Goal: Find specific page/section: Find specific page/section

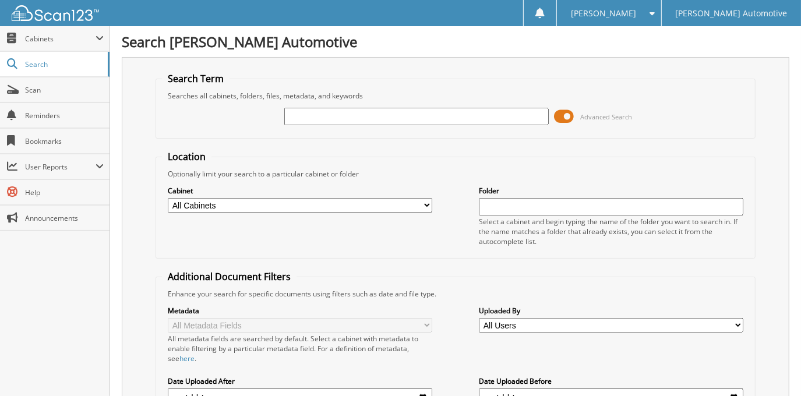
click at [561, 112] on span at bounding box center [564, 116] width 20 height 17
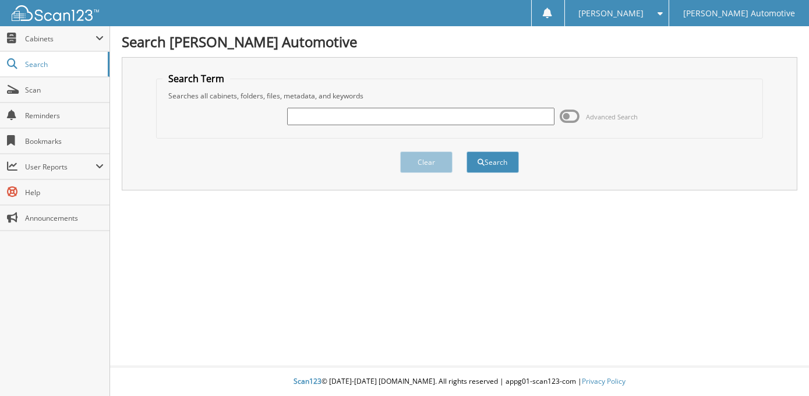
click at [378, 119] on input "text" at bounding box center [420, 116] width 267 height 17
type input "DANIEL PAIGE"
click at [466, 151] on button "Search" at bounding box center [492, 162] width 52 height 22
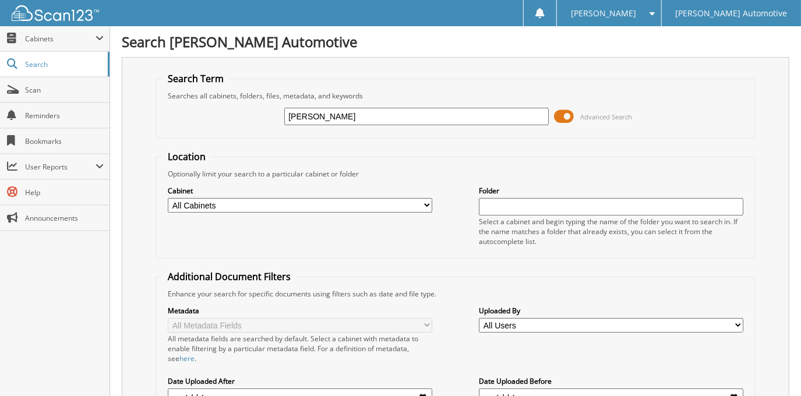
click at [567, 111] on span at bounding box center [564, 116] width 20 height 17
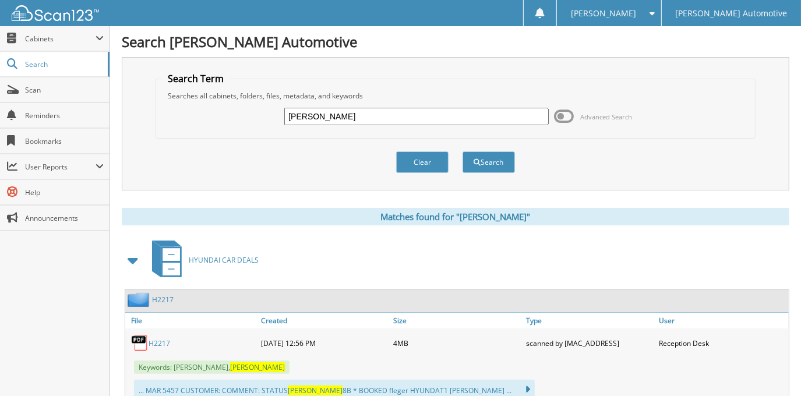
drag, startPoint x: 368, startPoint y: 110, endPoint x: 282, endPoint y: 119, distance: 86.0
click at [282, 119] on div "DANIEL PAIGE Advanced Search" at bounding box center [455, 116] width 586 height 31
type input "18397"
click at [462, 151] on button "Search" at bounding box center [488, 162] width 52 height 22
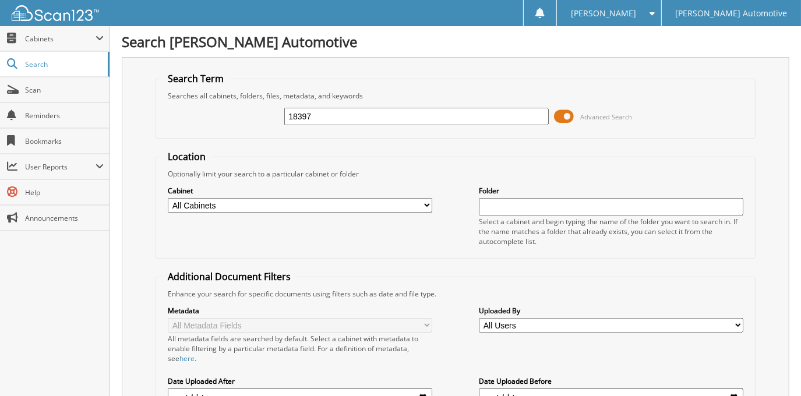
click at [569, 114] on span at bounding box center [564, 116] width 20 height 17
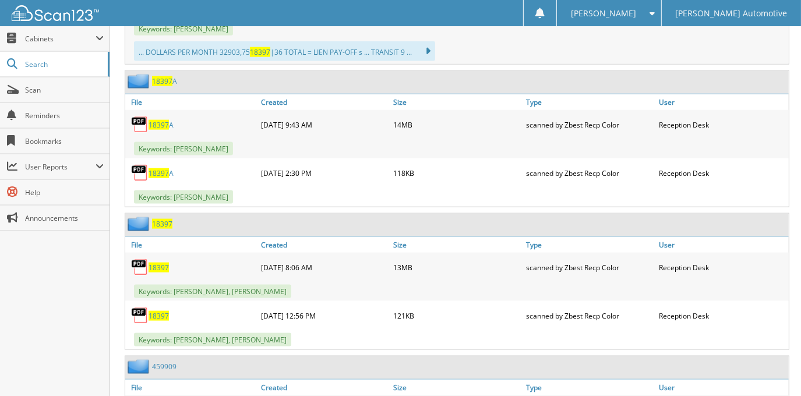
scroll to position [1058, 0]
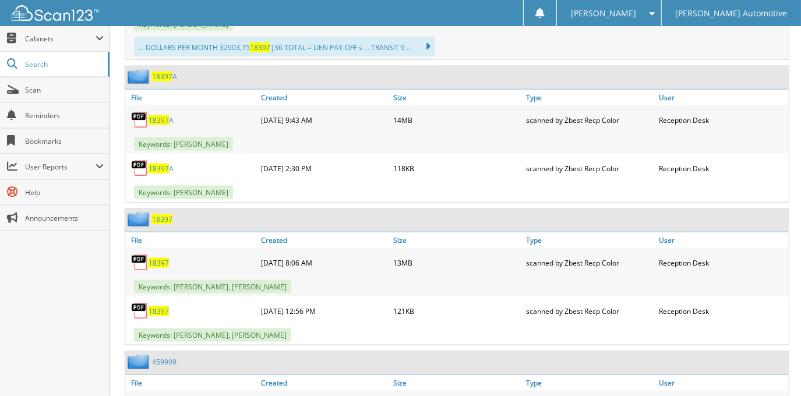
click at [161, 258] on span "18397" at bounding box center [158, 263] width 20 height 10
